Goal: Task Accomplishment & Management: Use online tool/utility

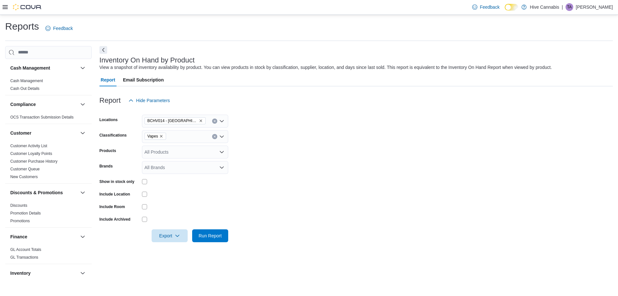
scroll to position [225, 0]
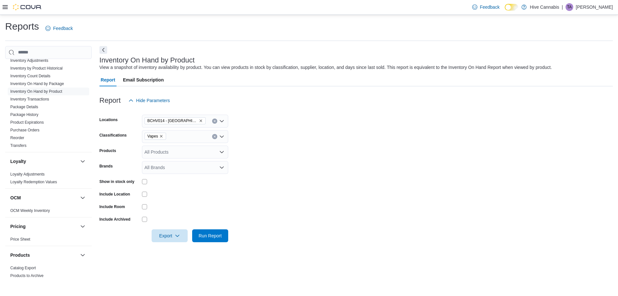
click at [163, 136] on icon "Remove Vapes from selection in this group" at bounding box center [161, 136] width 4 height 4
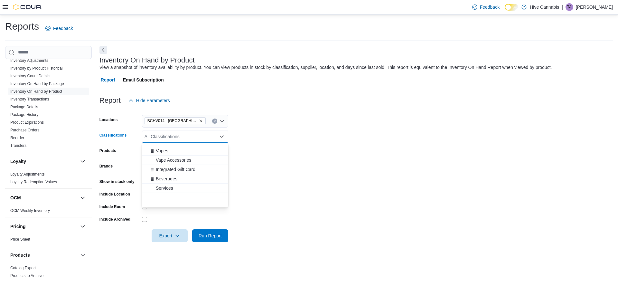
scroll to position [169, 0]
click at [182, 167] on span "Infused Pre-Roll" at bounding box center [172, 165] width 32 height 6
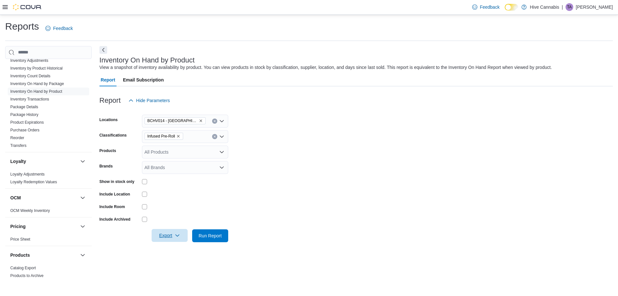
click at [166, 234] on span "Export" at bounding box center [170, 235] width 28 height 13
drag, startPoint x: 169, startPoint y: 249, endPoint x: 184, endPoint y: 242, distance: 16.1
click at [170, 249] on span "Export to Excel" at bounding box center [170, 248] width 29 height 5
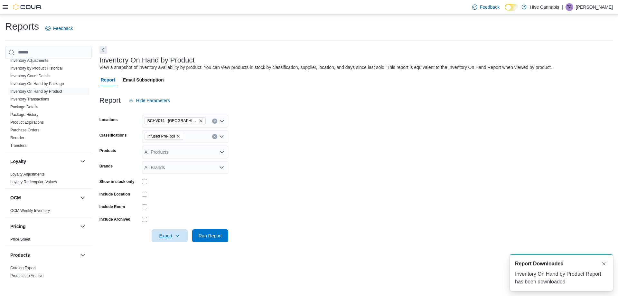
scroll to position [0, 0]
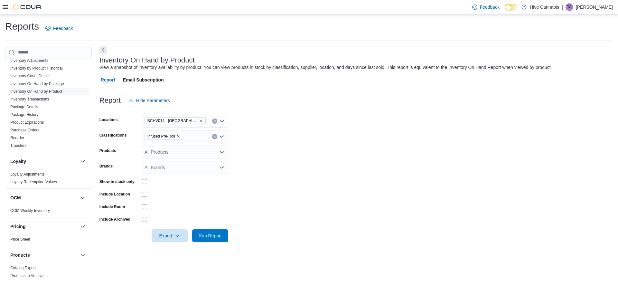
click at [179, 135] on icon "Remove Infused Pre-Roll from selection in this group" at bounding box center [178, 136] width 4 height 4
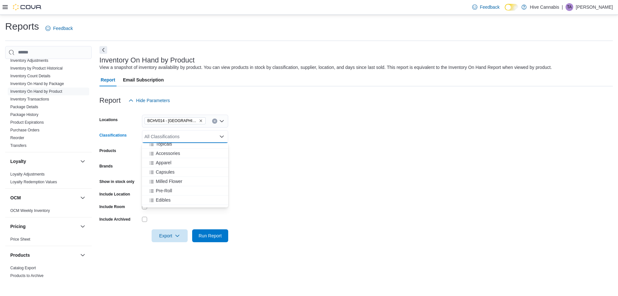
scroll to position [64, 0]
click at [168, 194] on span "Pre-Roll" at bounding box center [164, 195] width 16 height 6
click at [192, 260] on div "Inventory On Hand by Product View a snapshot of inventory availability by produ…" at bounding box center [357, 163] width 514 height 235
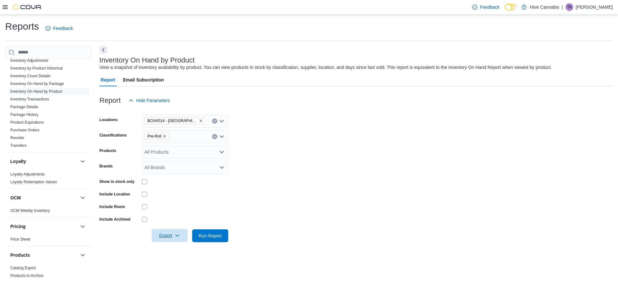
click at [175, 235] on span "Export" at bounding box center [170, 235] width 28 height 13
drag, startPoint x: 181, startPoint y: 247, endPoint x: 337, endPoint y: 202, distance: 162.3
click at [181, 247] on span "Export to Excel" at bounding box center [170, 248] width 29 height 5
